Goal: Task Accomplishment & Management: Manage account settings

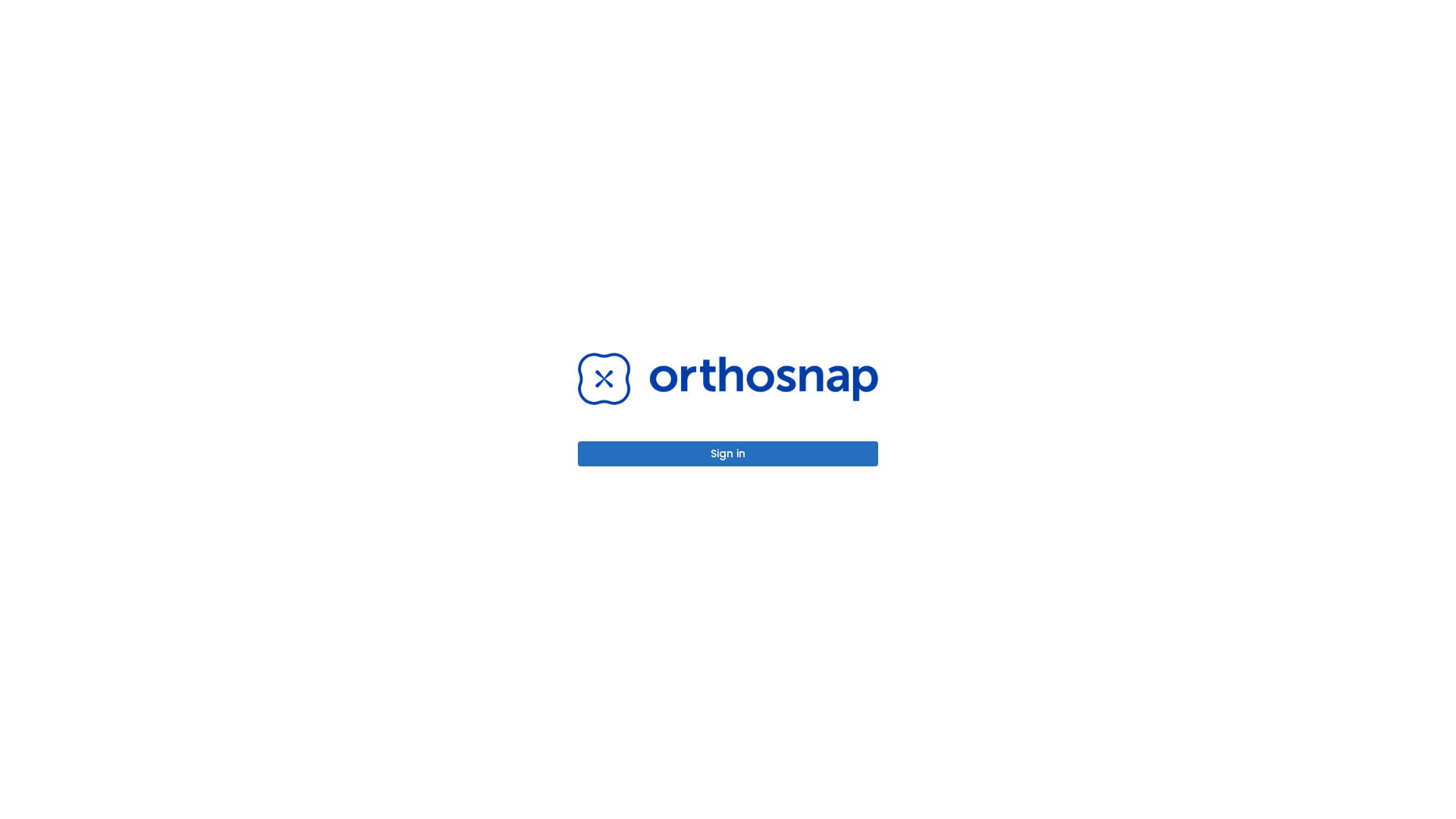
click at [728, 453] on button "Sign in" at bounding box center [727, 454] width 300 height 25
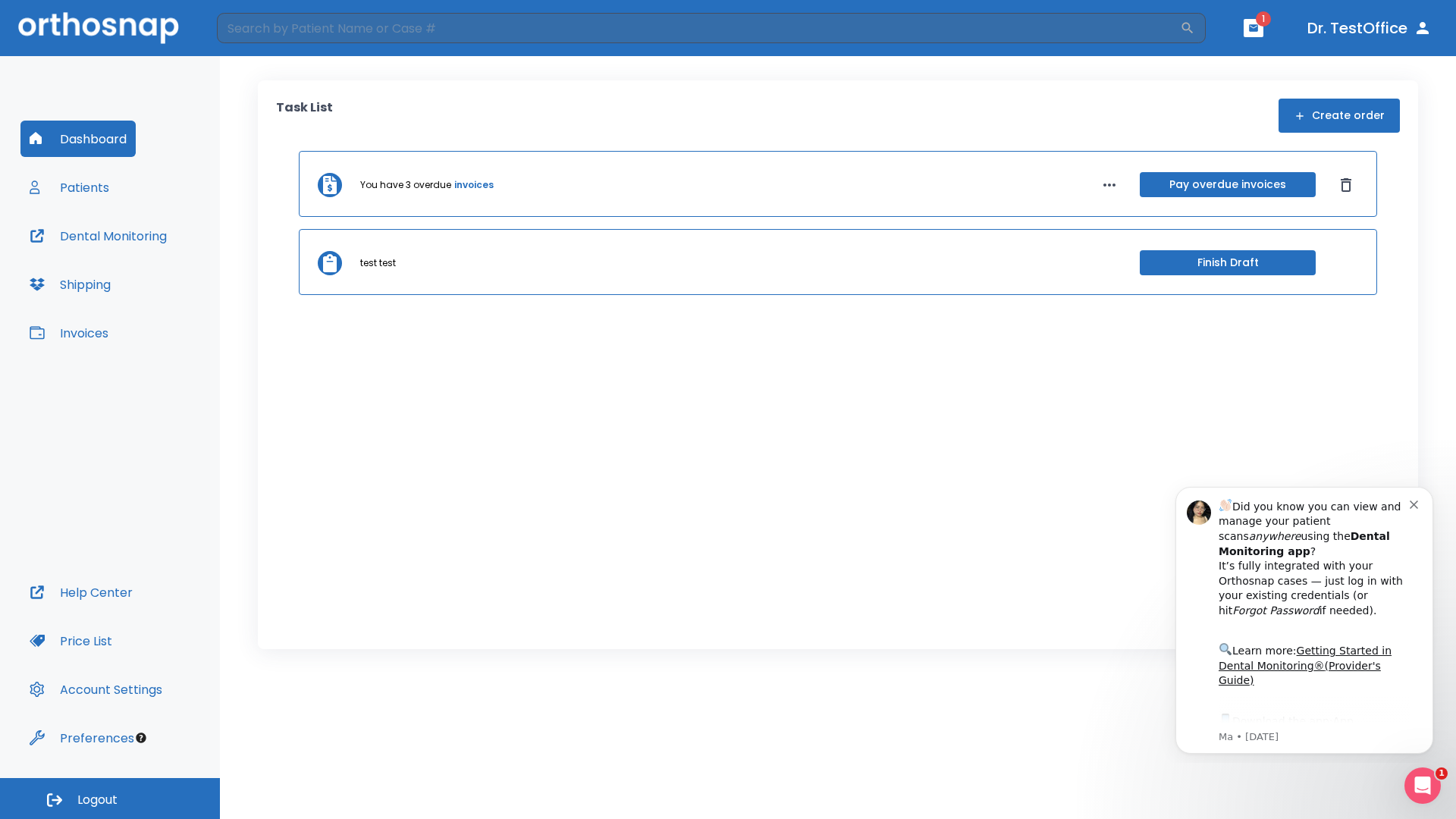
click at [110, 798] on span "Logout" at bounding box center [97, 800] width 41 height 17
